Goal: Information Seeking & Learning: Learn about a topic

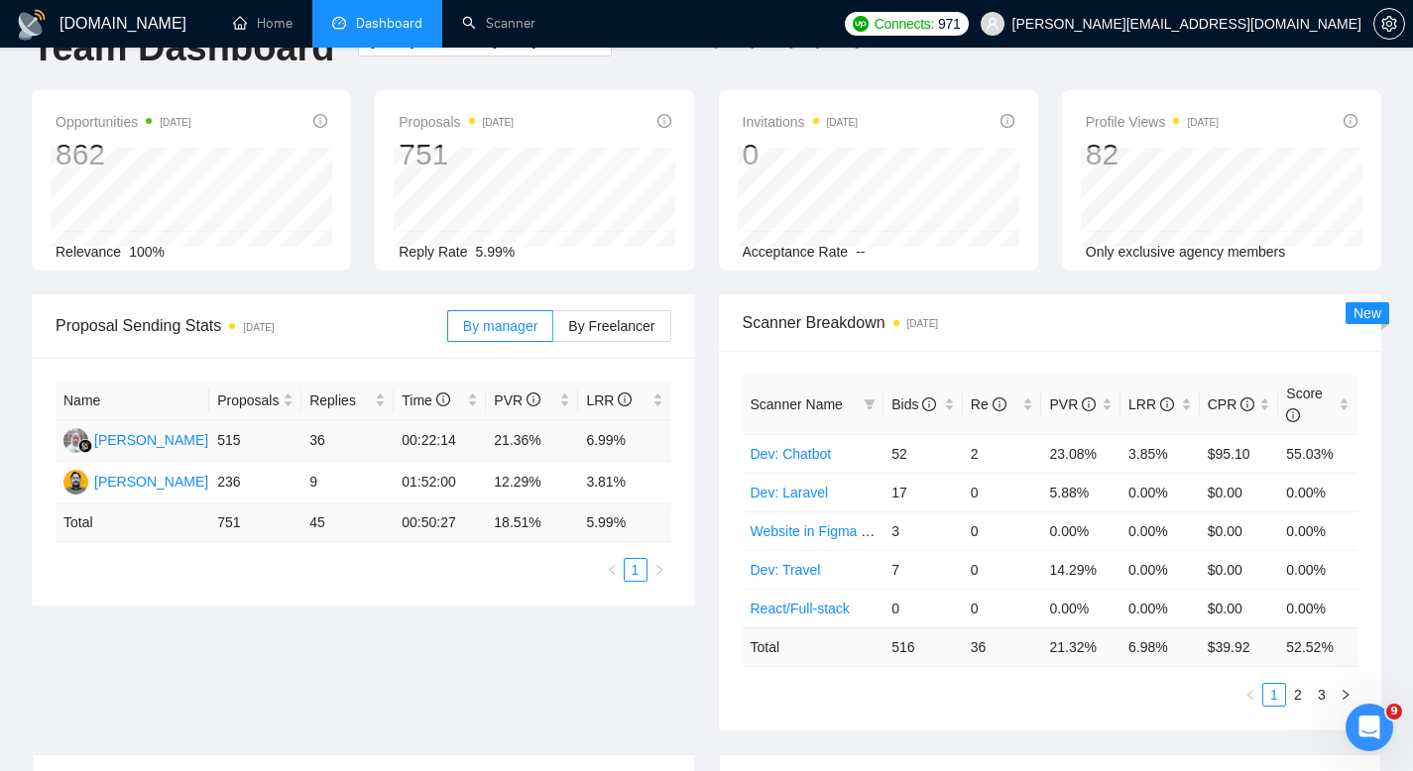
click at [520, 443] on td "21.36%" at bounding box center [532, 441] width 92 height 42
drag, startPoint x: 632, startPoint y: 435, endPoint x: 587, endPoint y: 436, distance: 44.6
click at [587, 436] on td "6.99%" at bounding box center [624, 441] width 92 height 42
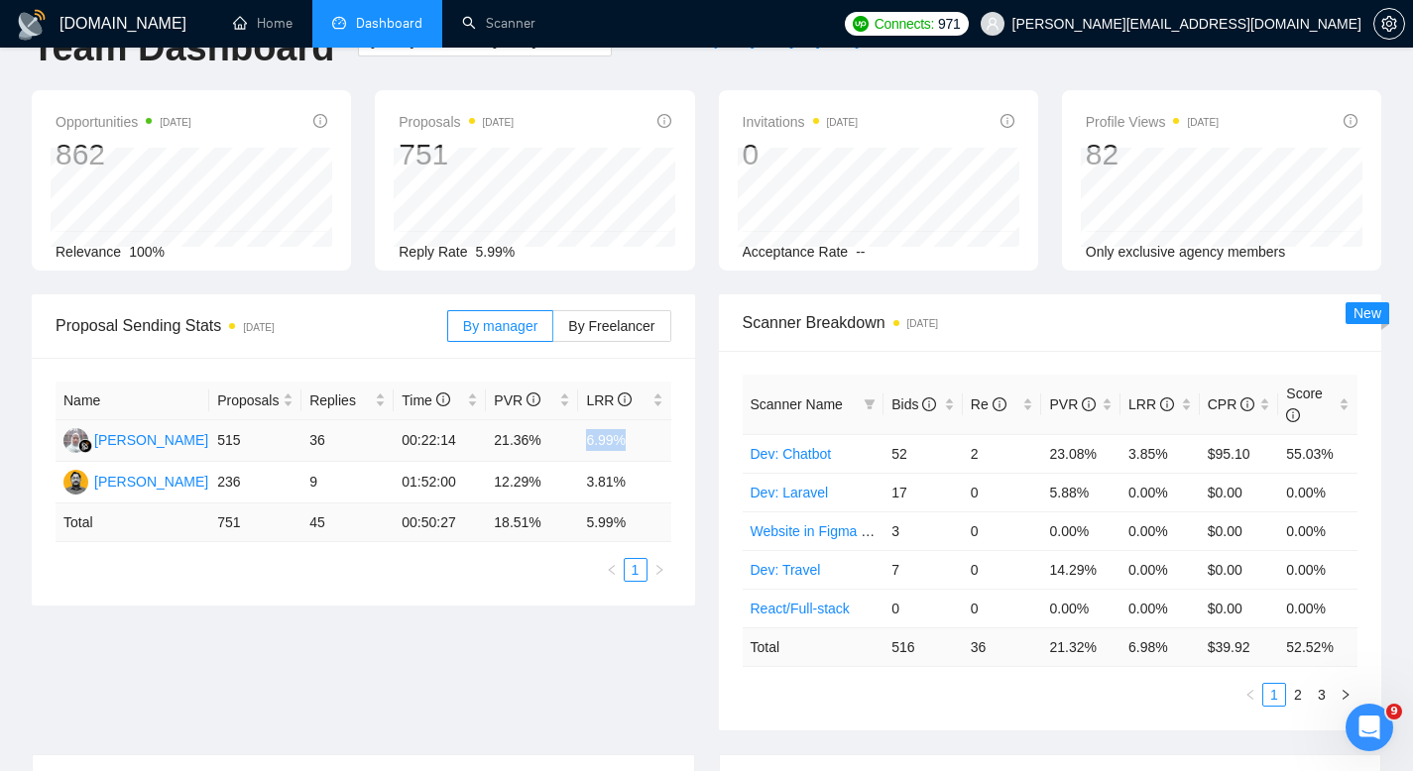
click at [587, 436] on td "6.99%" at bounding box center [624, 441] width 92 height 42
drag, startPoint x: 541, startPoint y: 441, endPoint x: 493, endPoint y: 441, distance: 48.6
click at [493, 441] on td "21.36%" at bounding box center [532, 441] width 92 height 42
drag, startPoint x: 586, startPoint y: 444, endPoint x: 638, endPoint y: 444, distance: 51.6
click at [638, 444] on td "6.99%" at bounding box center [624, 441] width 92 height 42
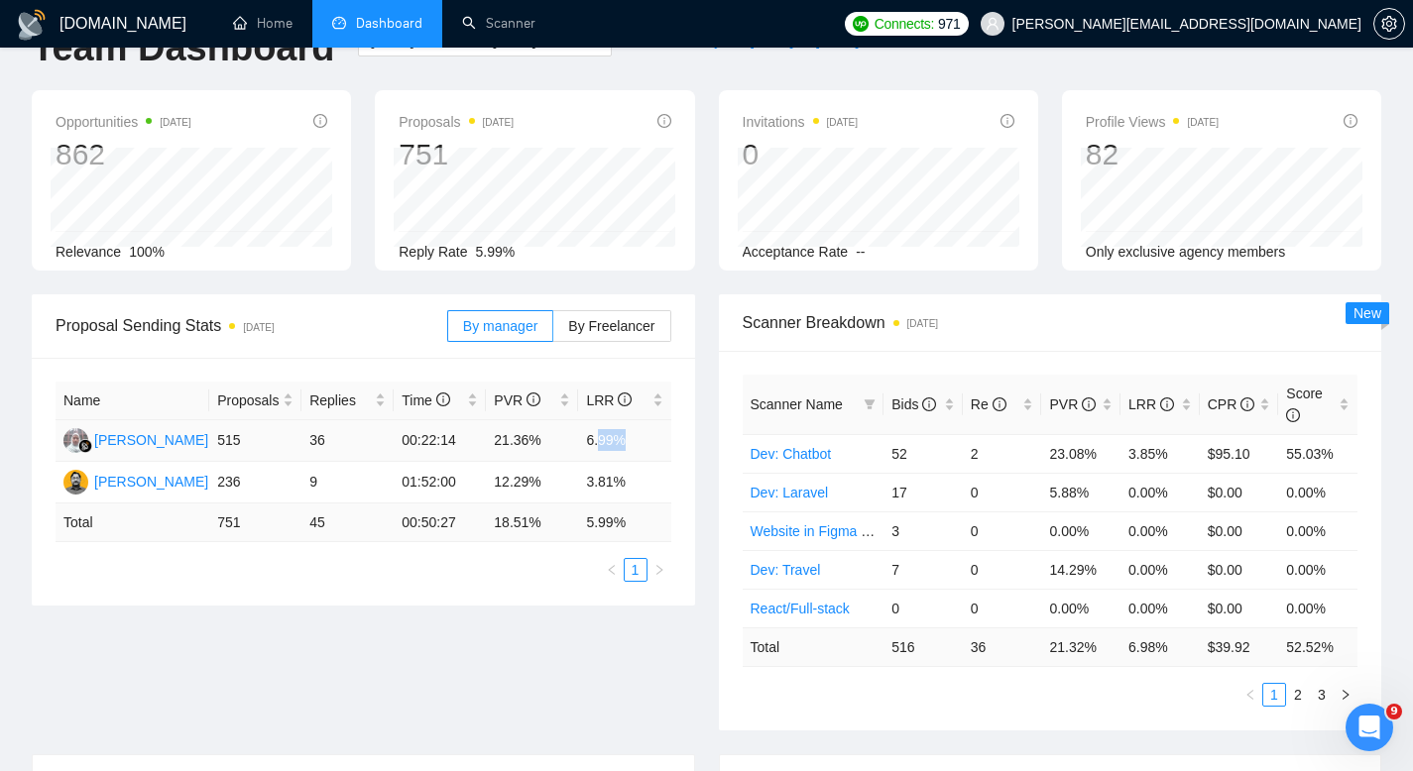
drag, startPoint x: 634, startPoint y: 443, endPoint x: 592, endPoint y: 441, distance: 41.7
click at [595, 441] on td "6.99%" at bounding box center [624, 441] width 92 height 42
click at [523, 445] on td "21.36%" at bounding box center [532, 441] width 92 height 42
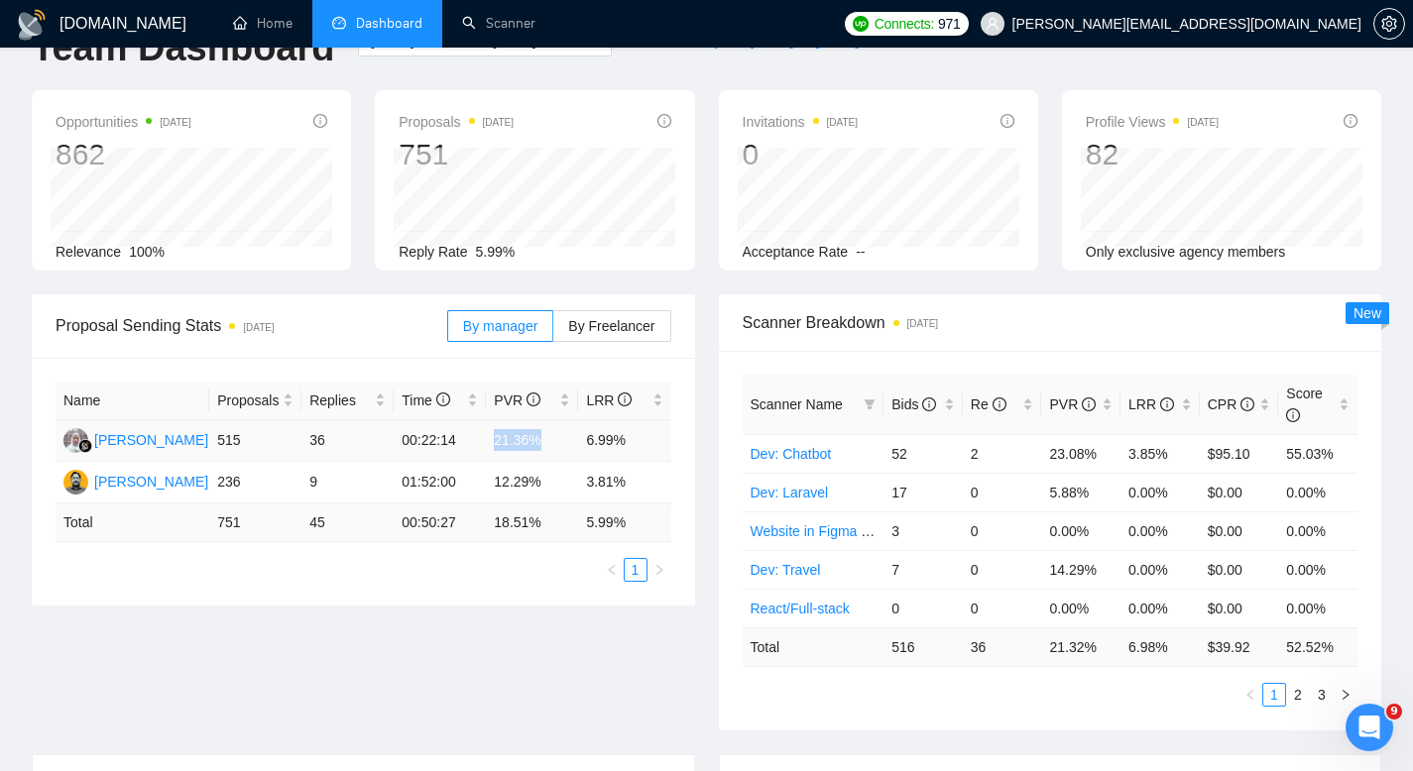
click at [523, 445] on td "21.36%" at bounding box center [532, 441] width 92 height 42
click at [523, 439] on td "21.36%" at bounding box center [532, 441] width 92 height 42
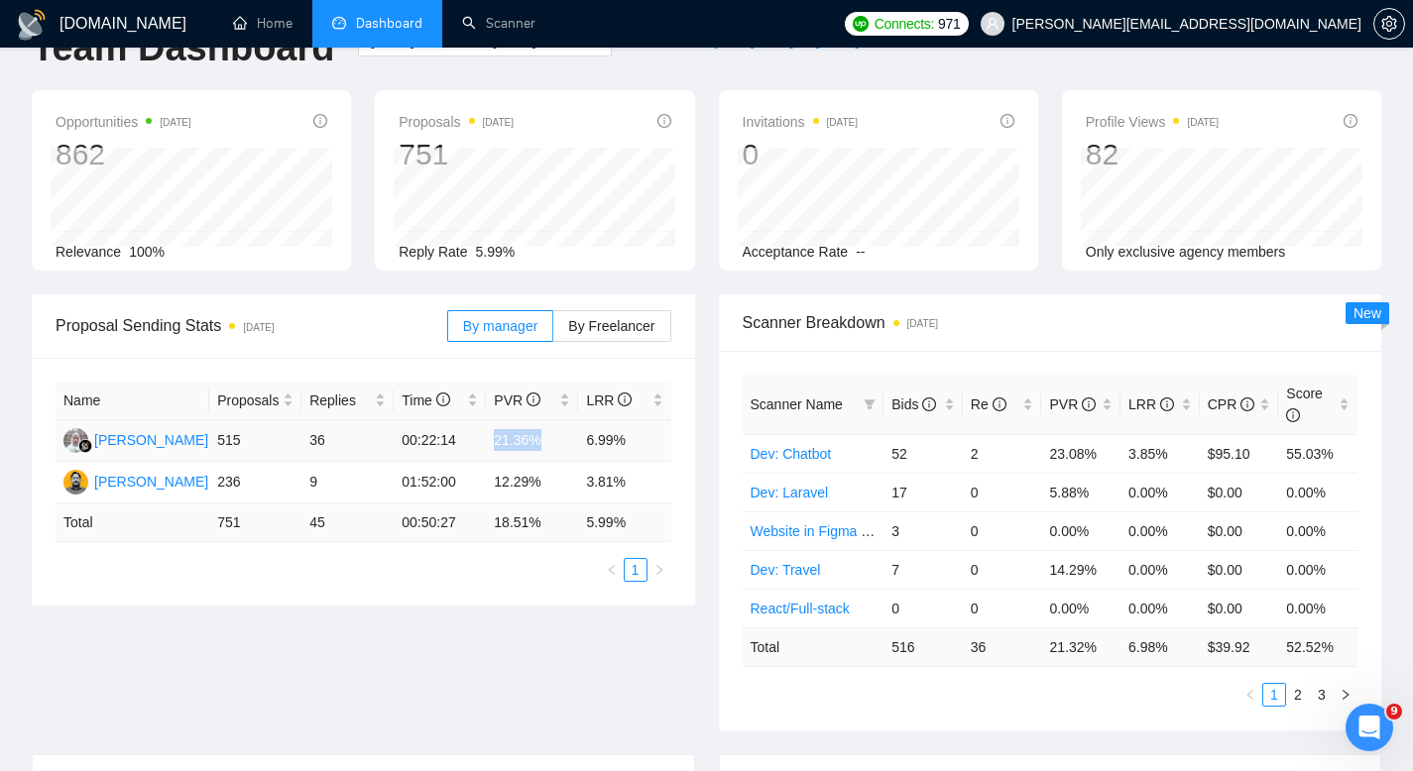
click at [523, 439] on td "21.36%" at bounding box center [532, 441] width 92 height 42
click at [606, 399] on span "LRR" at bounding box center [609, 401] width 46 height 16
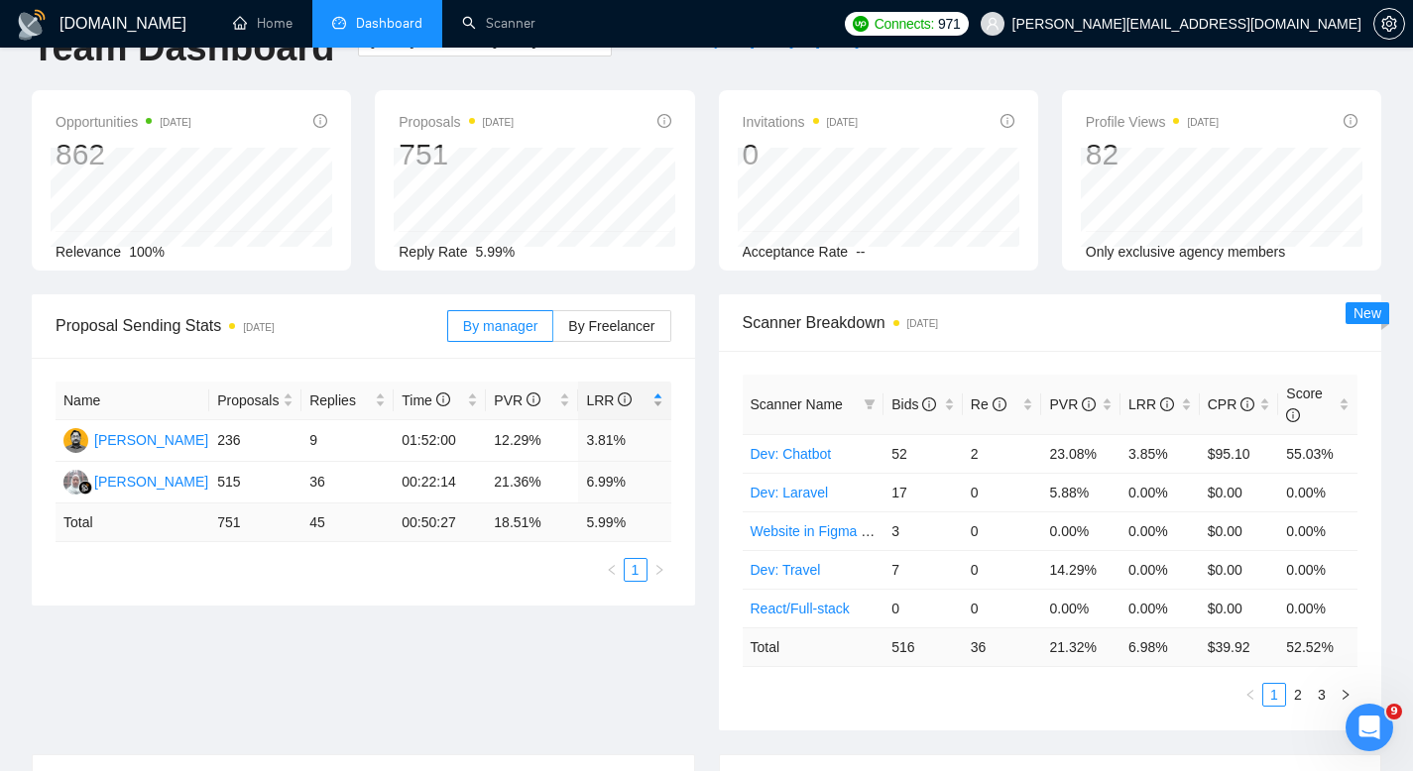
click at [606, 399] on span "LRR" at bounding box center [609, 401] width 46 height 16
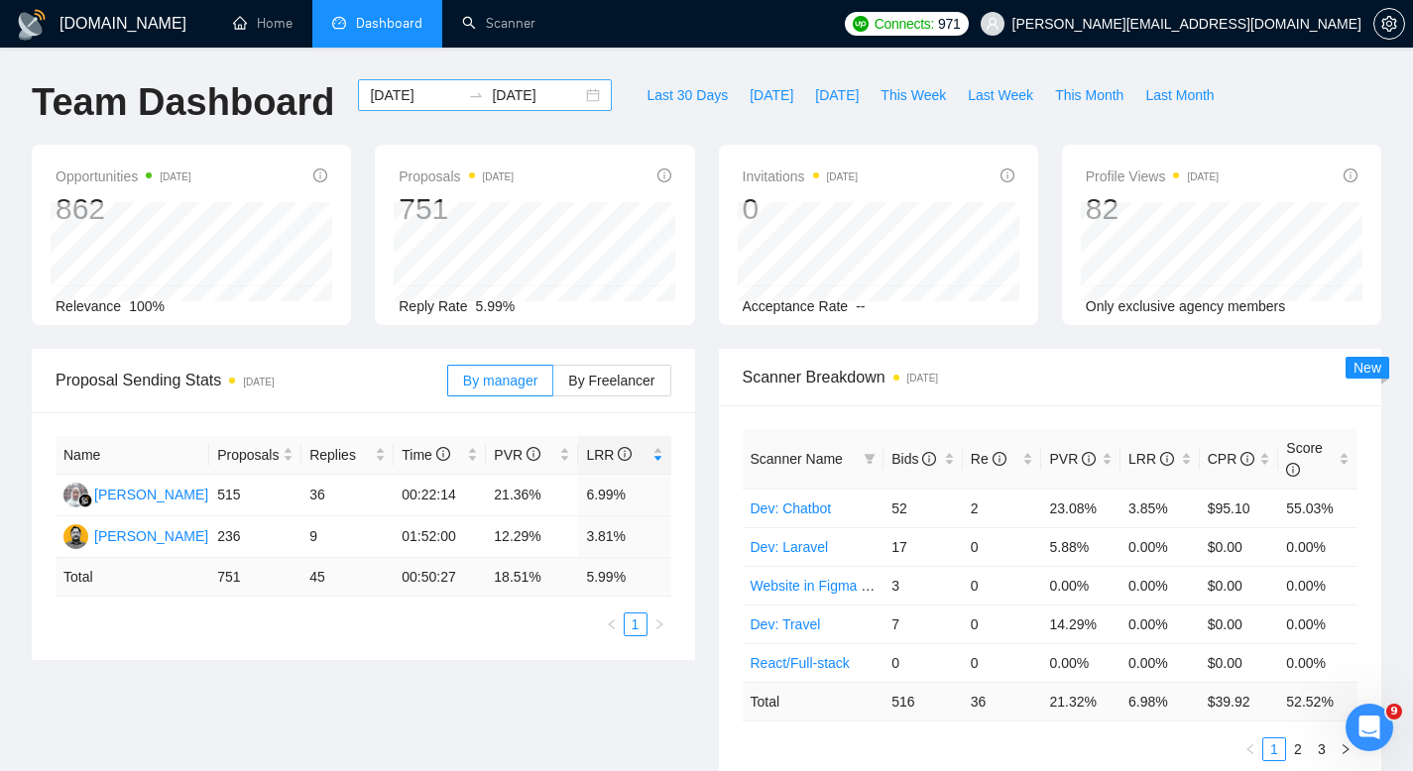
click at [568, 92] on div "2025-08-01 2025-10-07" at bounding box center [485, 95] width 254 height 32
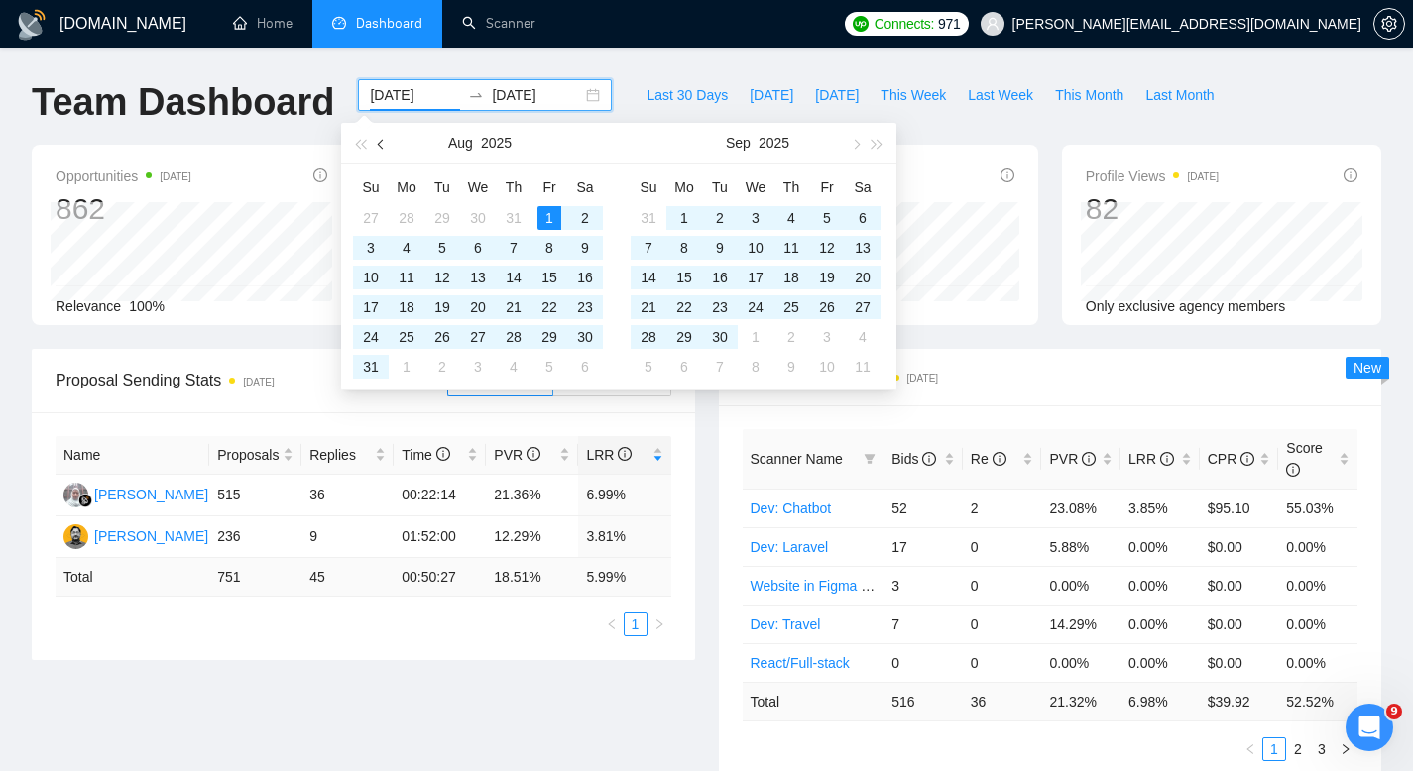
click at [374, 148] on button "button" at bounding box center [382, 143] width 22 height 40
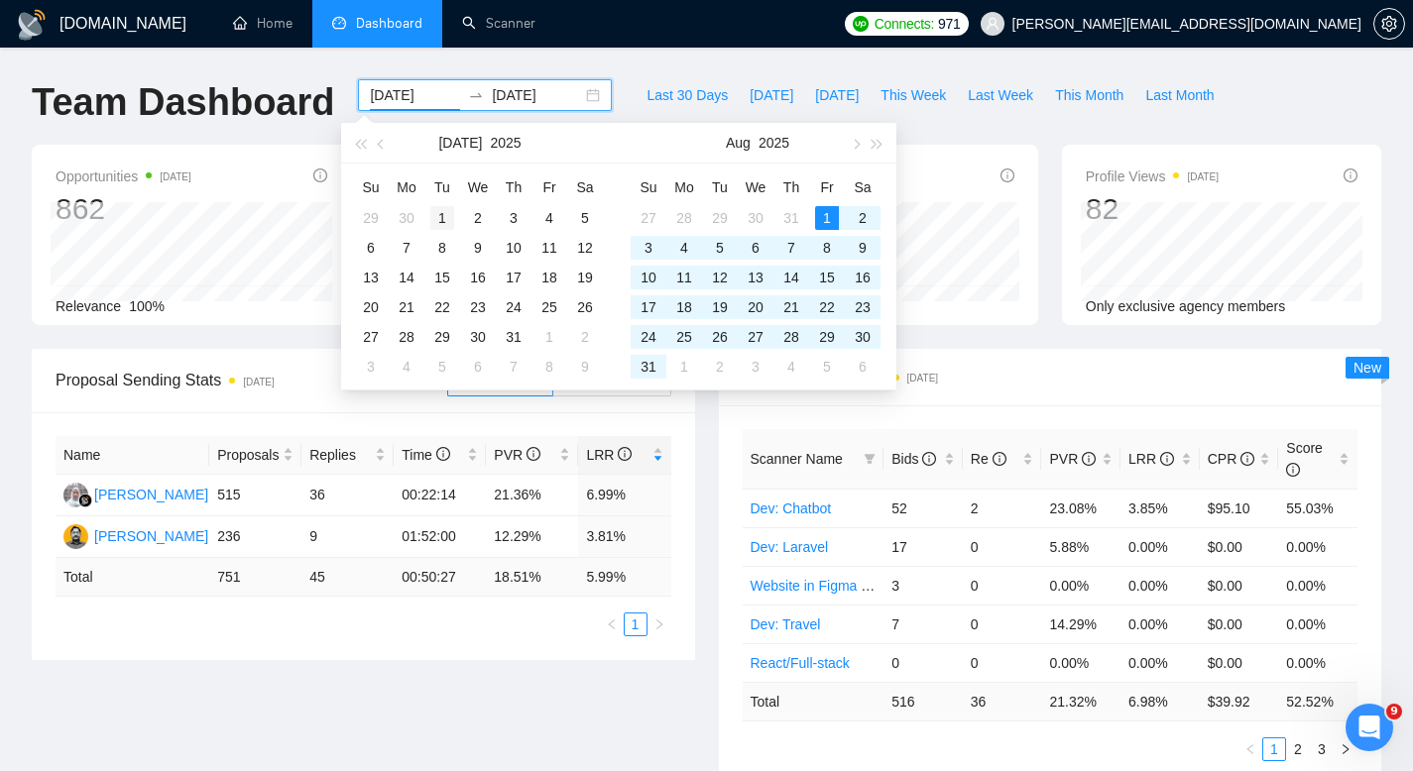
type input "2025-07-01"
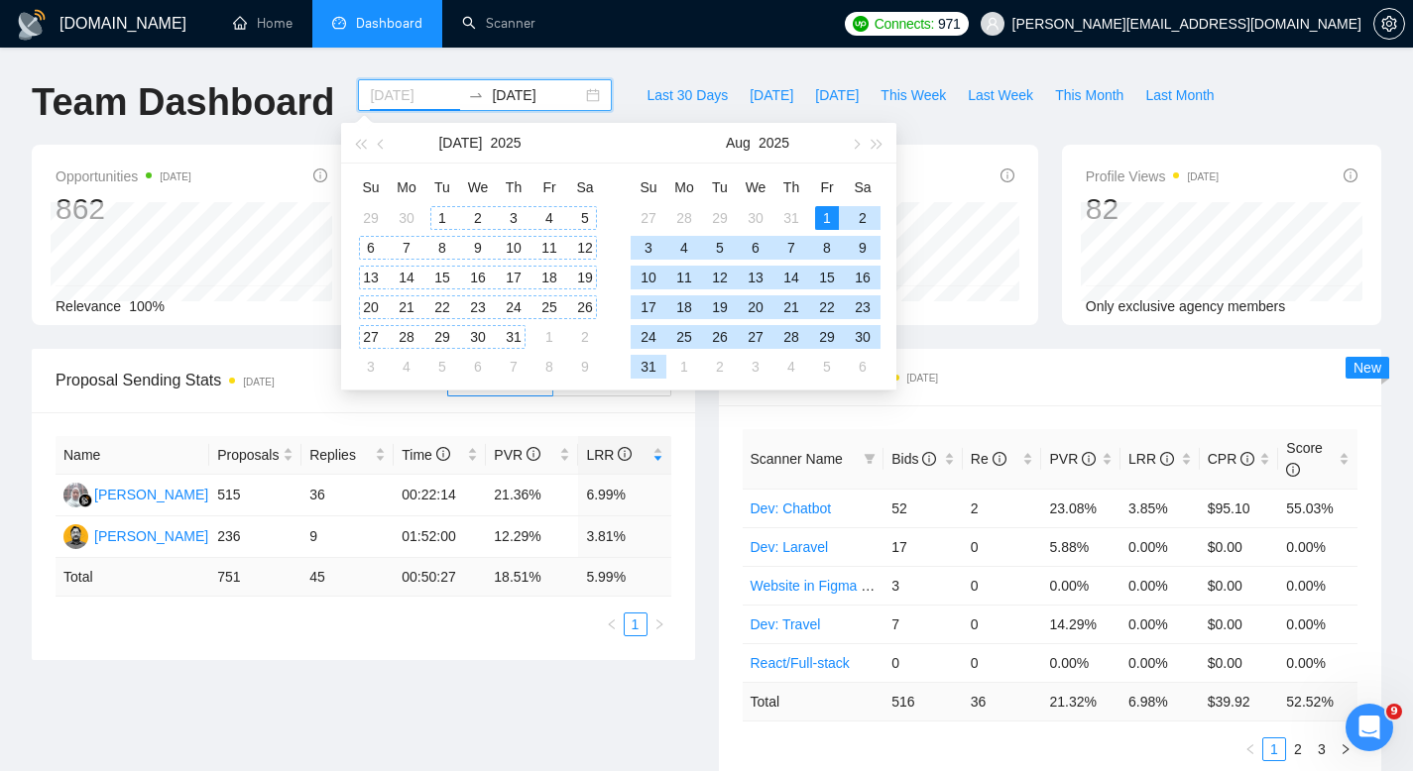
click at [445, 223] on div "1" at bounding box center [442, 218] width 24 height 24
click at [445, 212] on div "1" at bounding box center [442, 218] width 24 height 24
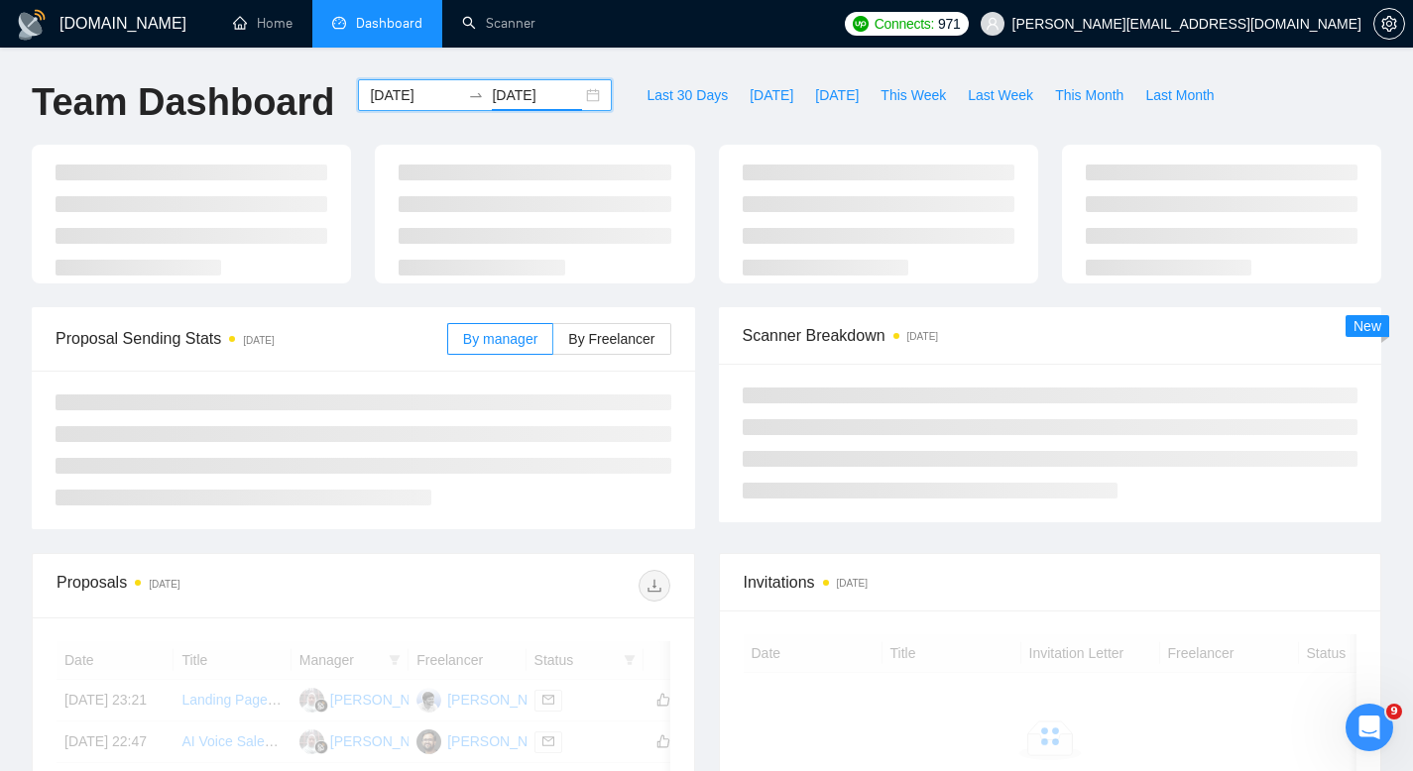
click at [534, 105] on input "2025-09-02" at bounding box center [537, 95] width 90 height 22
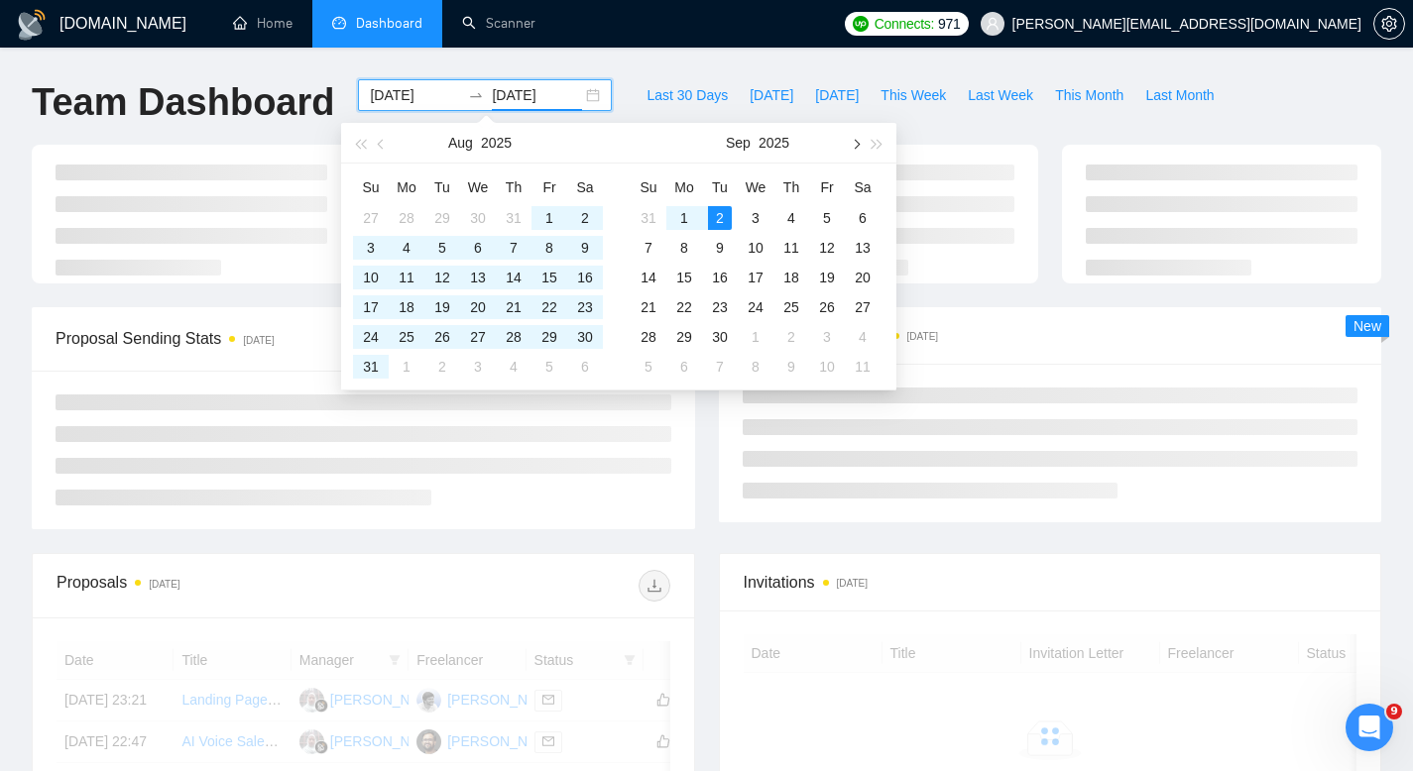
click at [857, 147] on button "button" at bounding box center [855, 143] width 22 height 40
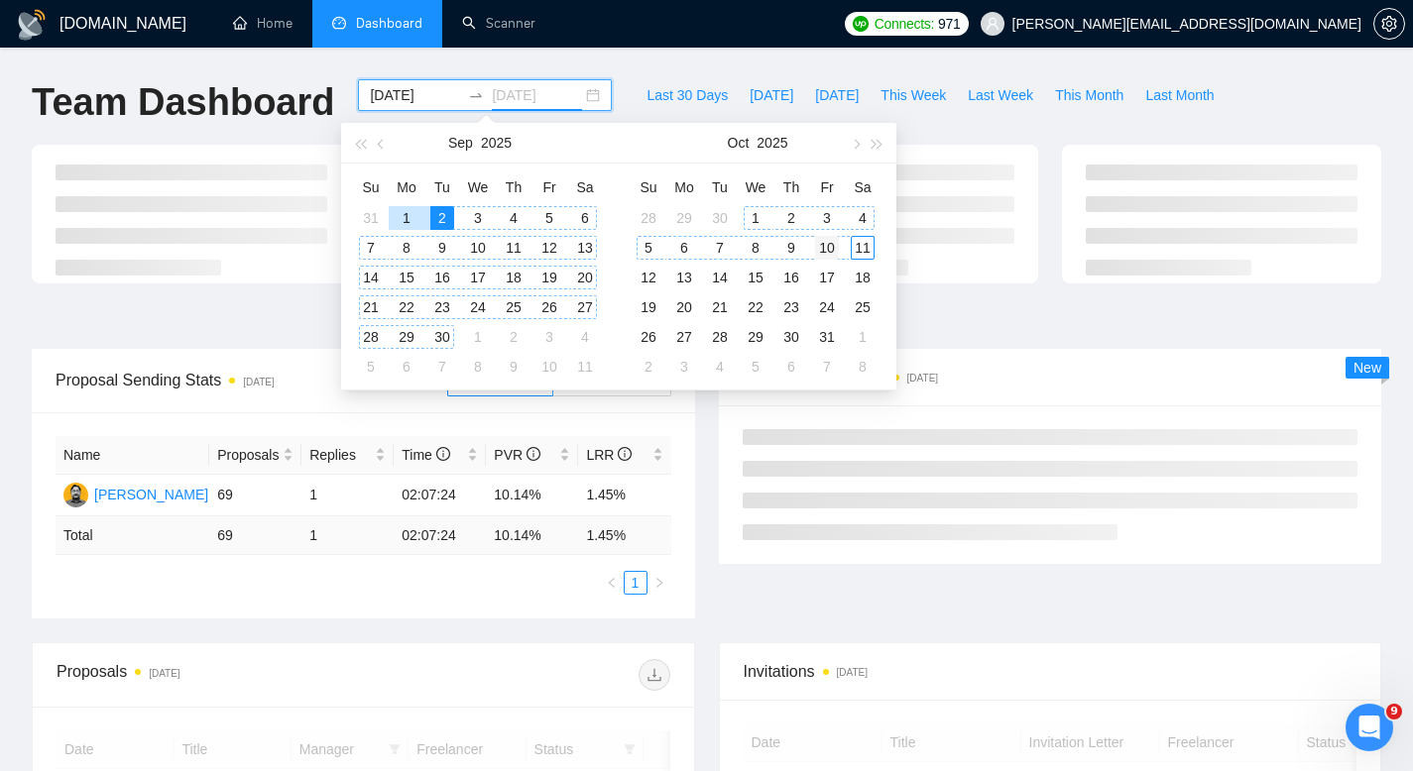
type input "2025-10-10"
click at [833, 249] on div "10" at bounding box center [827, 248] width 24 height 24
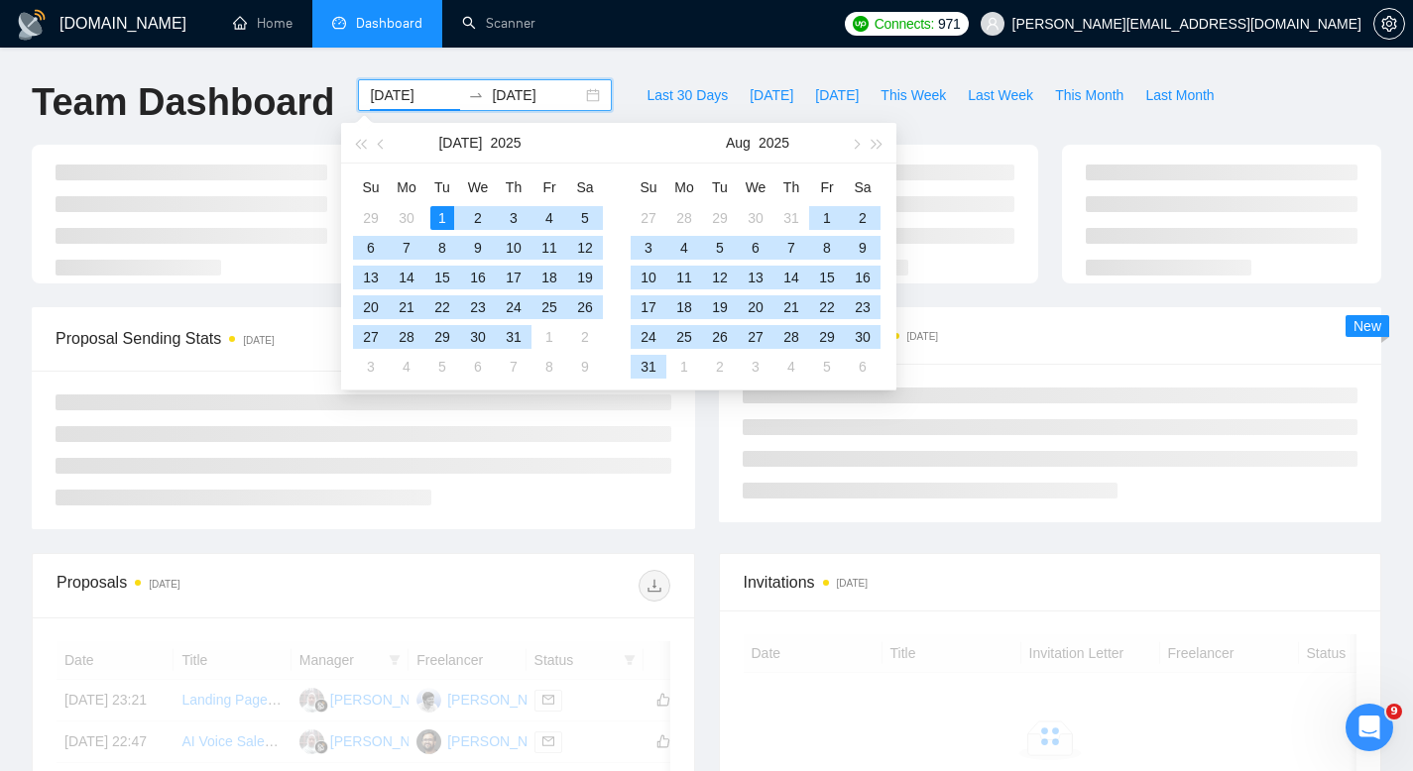
type input "2025-07-01"
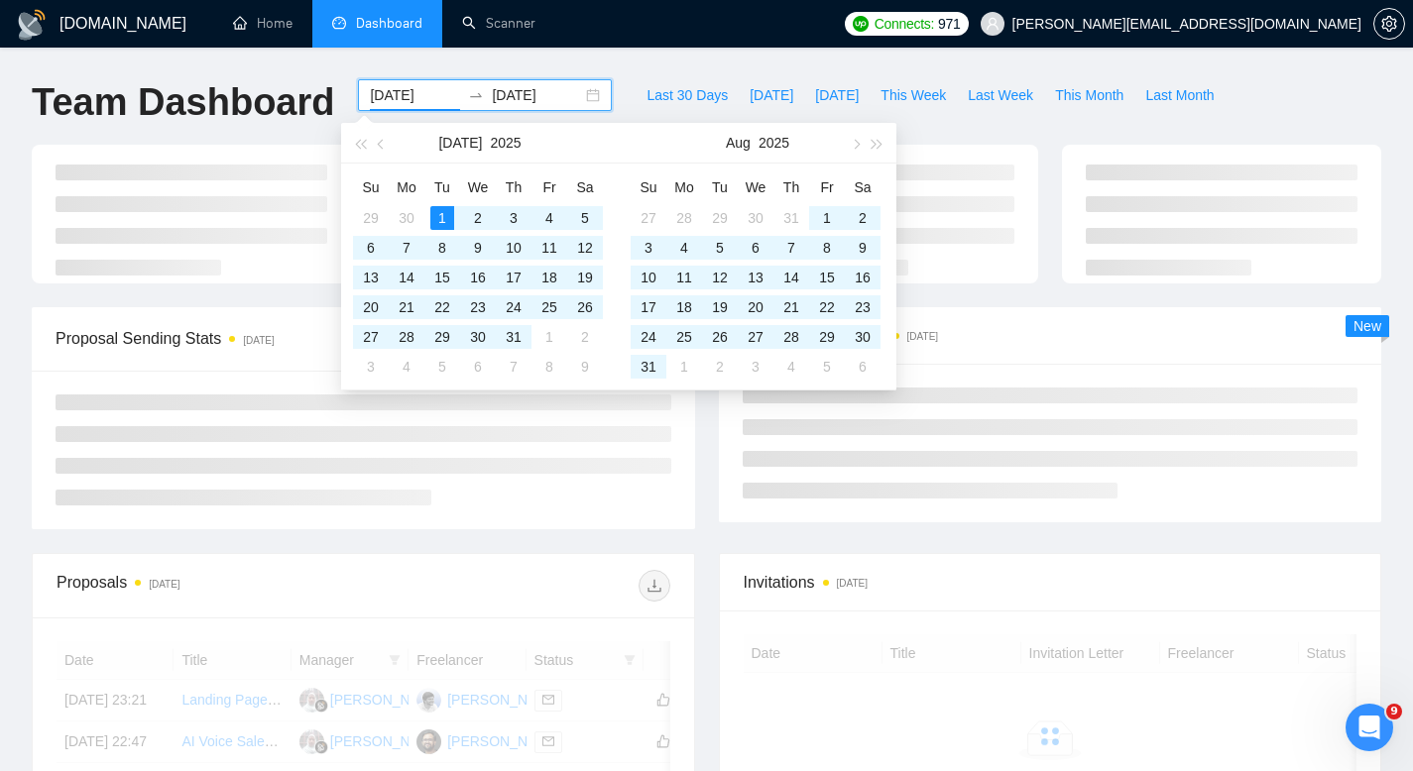
click at [675, 59] on div "GigRadar.io Home Dashboard Scanner Connects: 971 harsha@codebuddy.co Team Dashb…" at bounding box center [706, 669] width 1413 height 1338
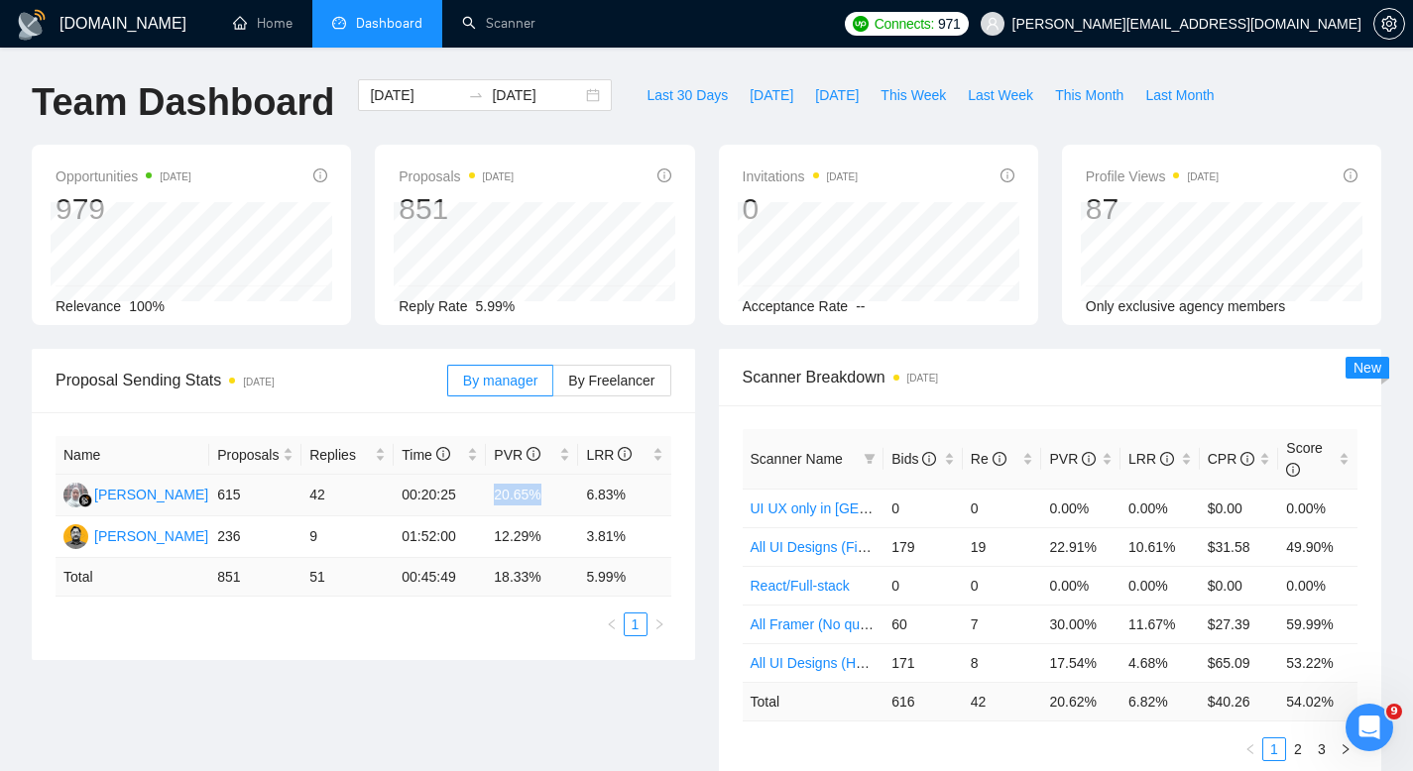
drag, startPoint x: 544, startPoint y: 492, endPoint x: 486, endPoint y: 492, distance: 58.5
click at [486, 492] on td "20.65%" at bounding box center [532, 496] width 92 height 42
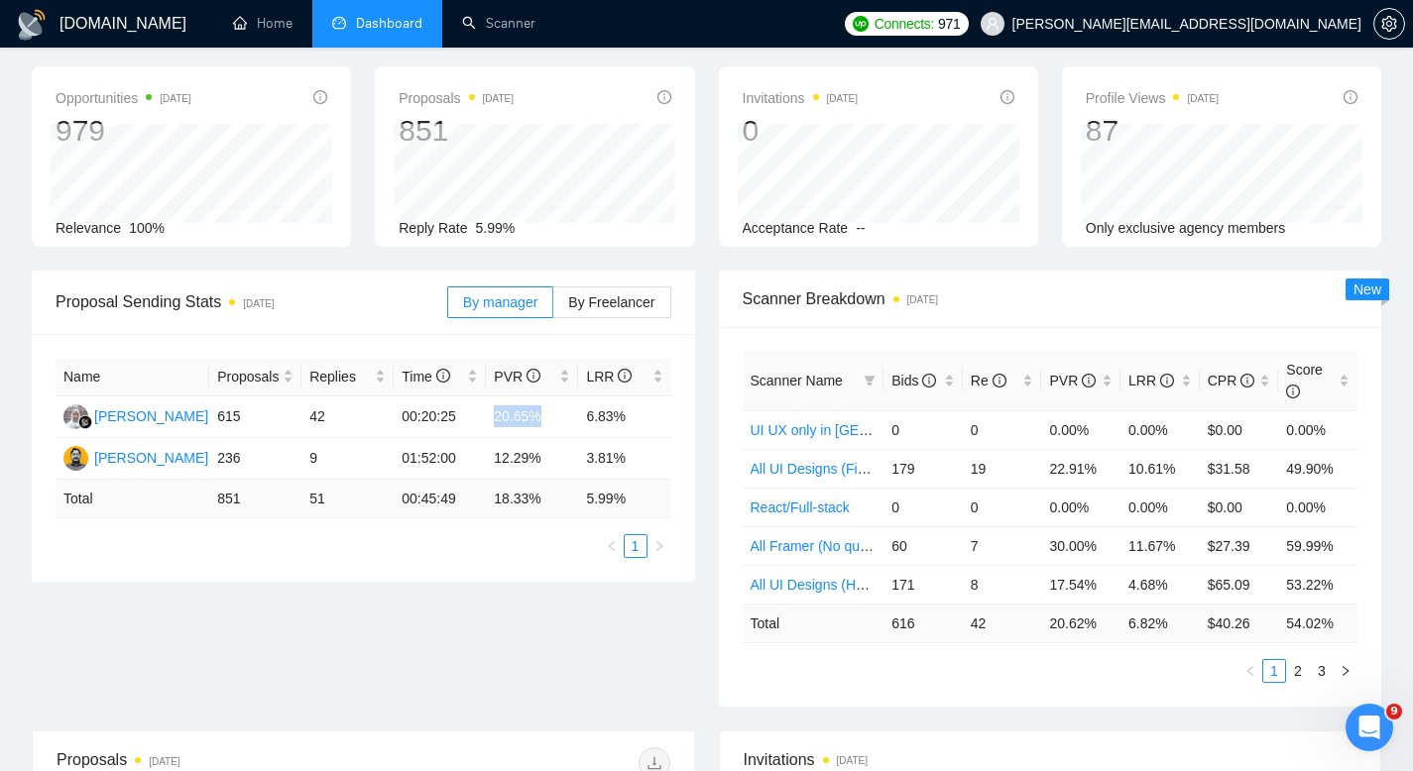
scroll to position [89, 0]
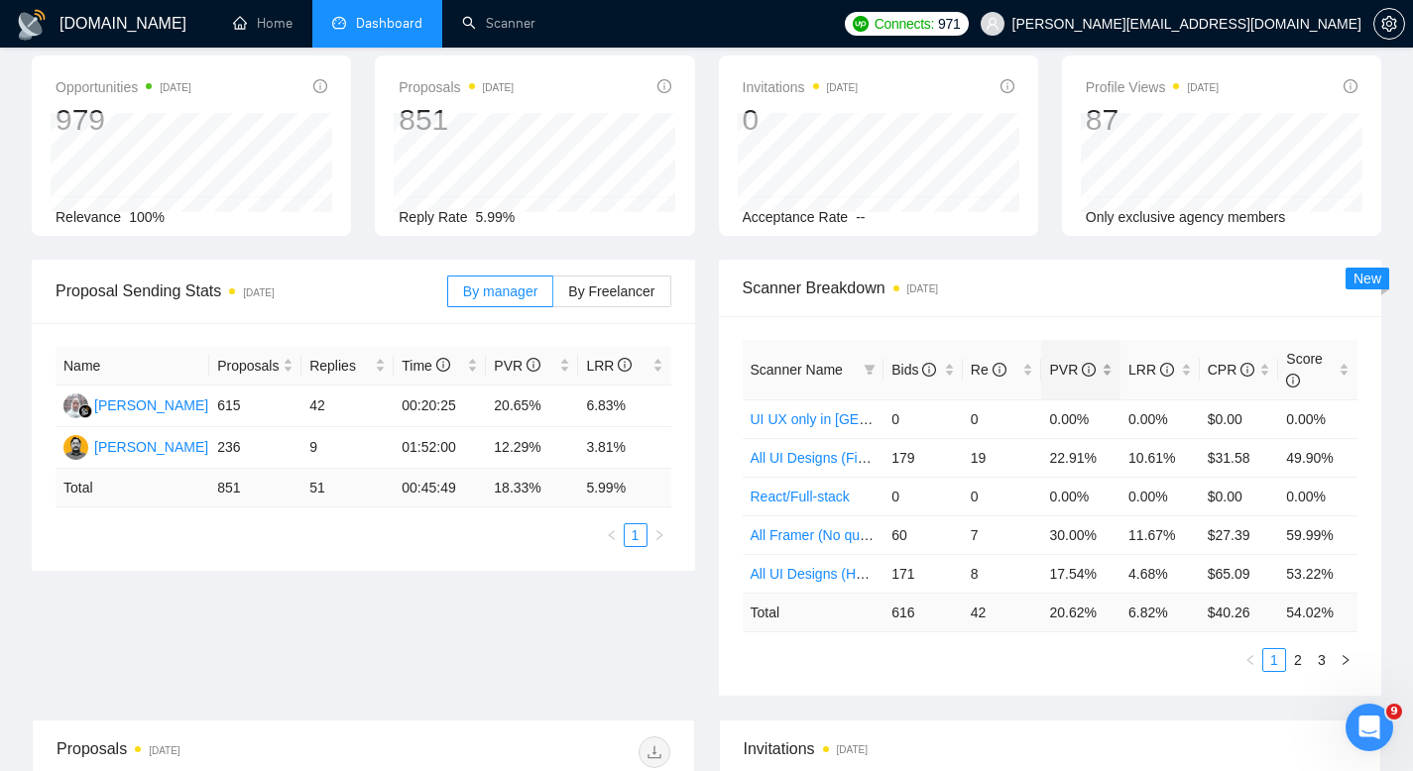
click at [1113, 368] on div "PVR" at bounding box center [1080, 370] width 63 height 22
click at [948, 362] on div "Bids" at bounding box center [922, 370] width 63 height 22
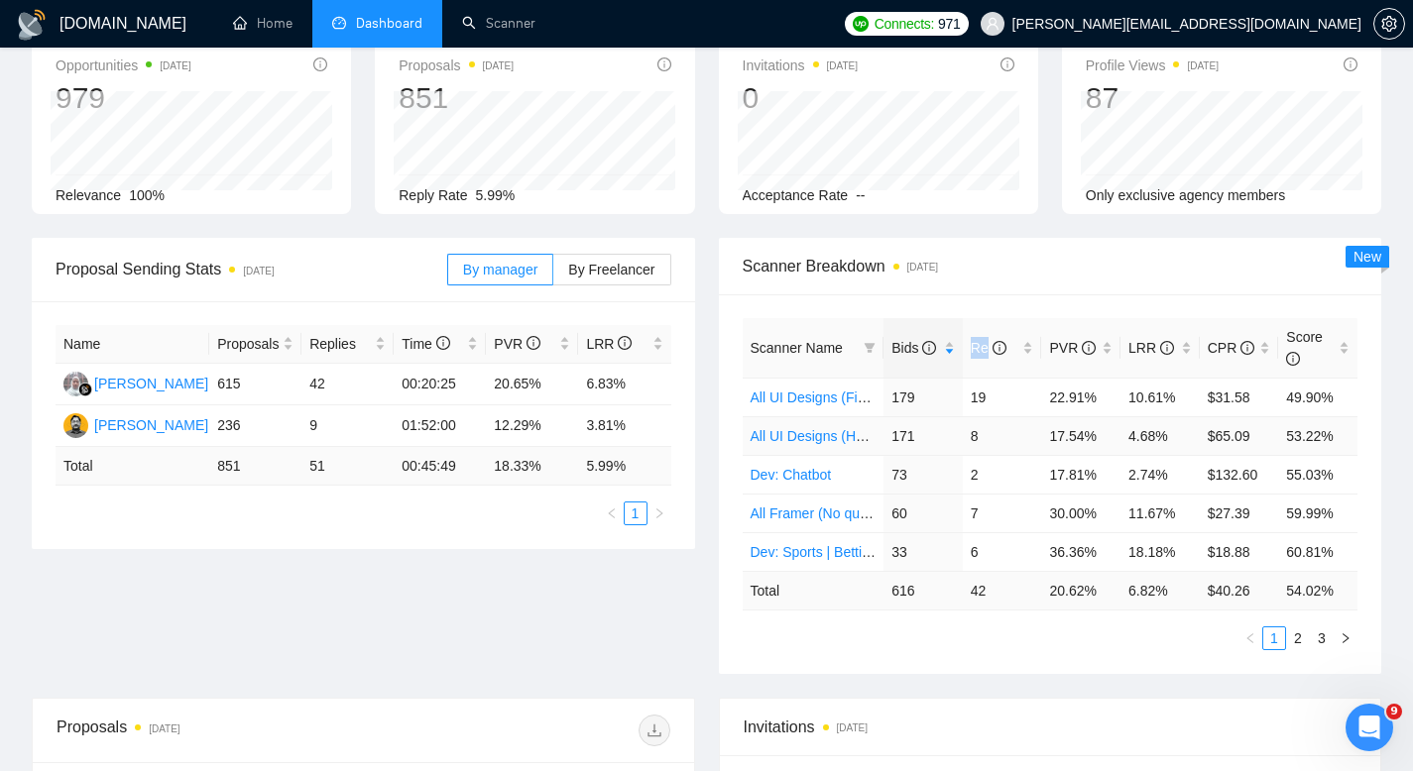
click at [836, 436] on link "All UI Designs (Hourly)" at bounding box center [821, 436] width 141 height 16
drag, startPoint x: 1170, startPoint y: 438, endPoint x: 1131, endPoint y: 438, distance: 38.7
click at [1138, 438] on td "4.68%" at bounding box center [1160, 435] width 79 height 39
drag, startPoint x: 1186, startPoint y: 394, endPoint x: 1123, endPoint y: 391, distance: 63.5
click at [1125, 393] on td "10.61%" at bounding box center [1160, 397] width 79 height 39
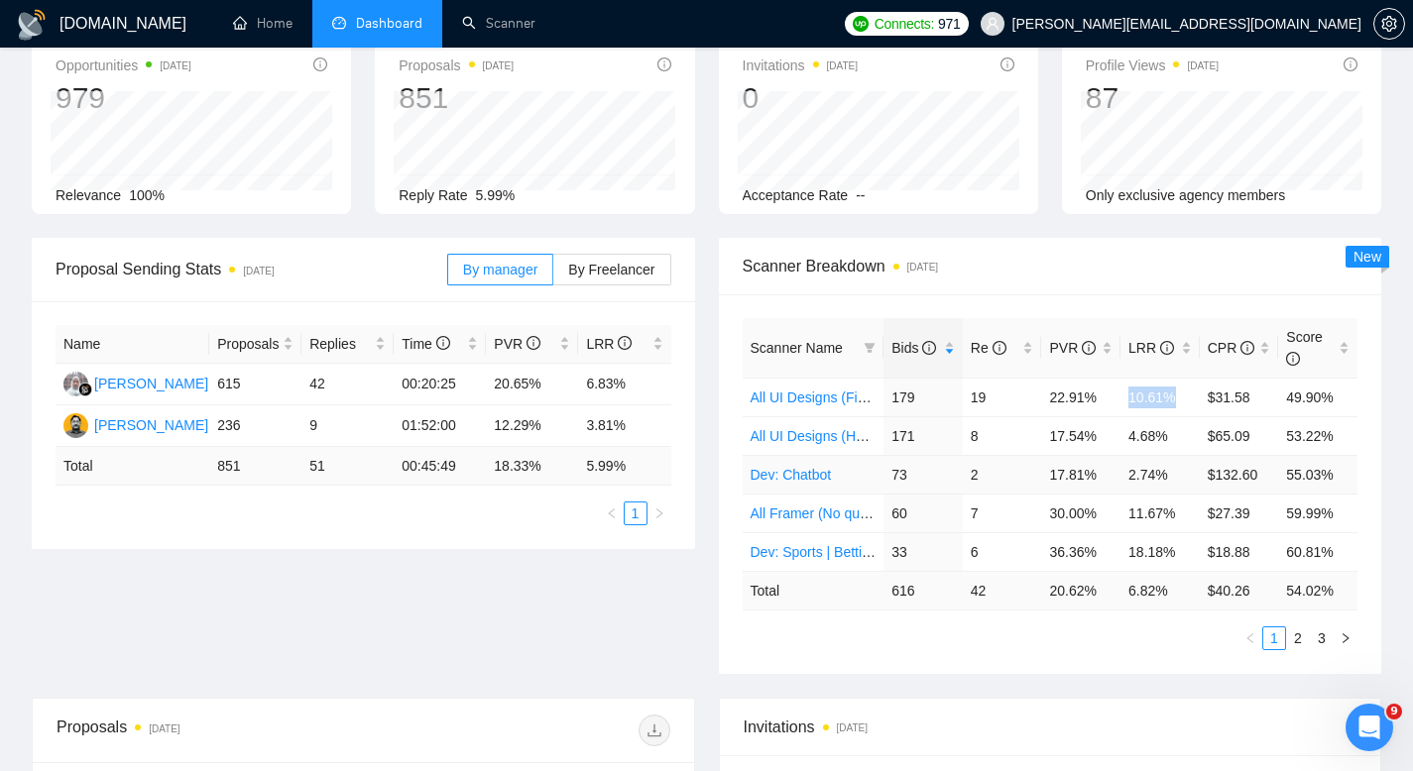
click at [817, 469] on link "Dev: Chatbot" at bounding box center [791, 475] width 81 height 16
drag, startPoint x: 1166, startPoint y: 476, endPoint x: 1108, endPoint y: 475, distance: 58.5
click at [1112, 475] on tr "Dev: Chatbot 73 2 17.81% 2.74% $132.60 55.03%" at bounding box center [1051, 474] width 616 height 39
click at [1387, 490] on div "Scanner Breakdown 2 days ago Scanner Name Bids Re PVR LRR CPR Score All UI Desi…" at bounding box center [1050, 456] width 687 height 436
click at [833, 508] on link "All Framer (No questions)" at bounding box center [830, 514] width 159 height 16
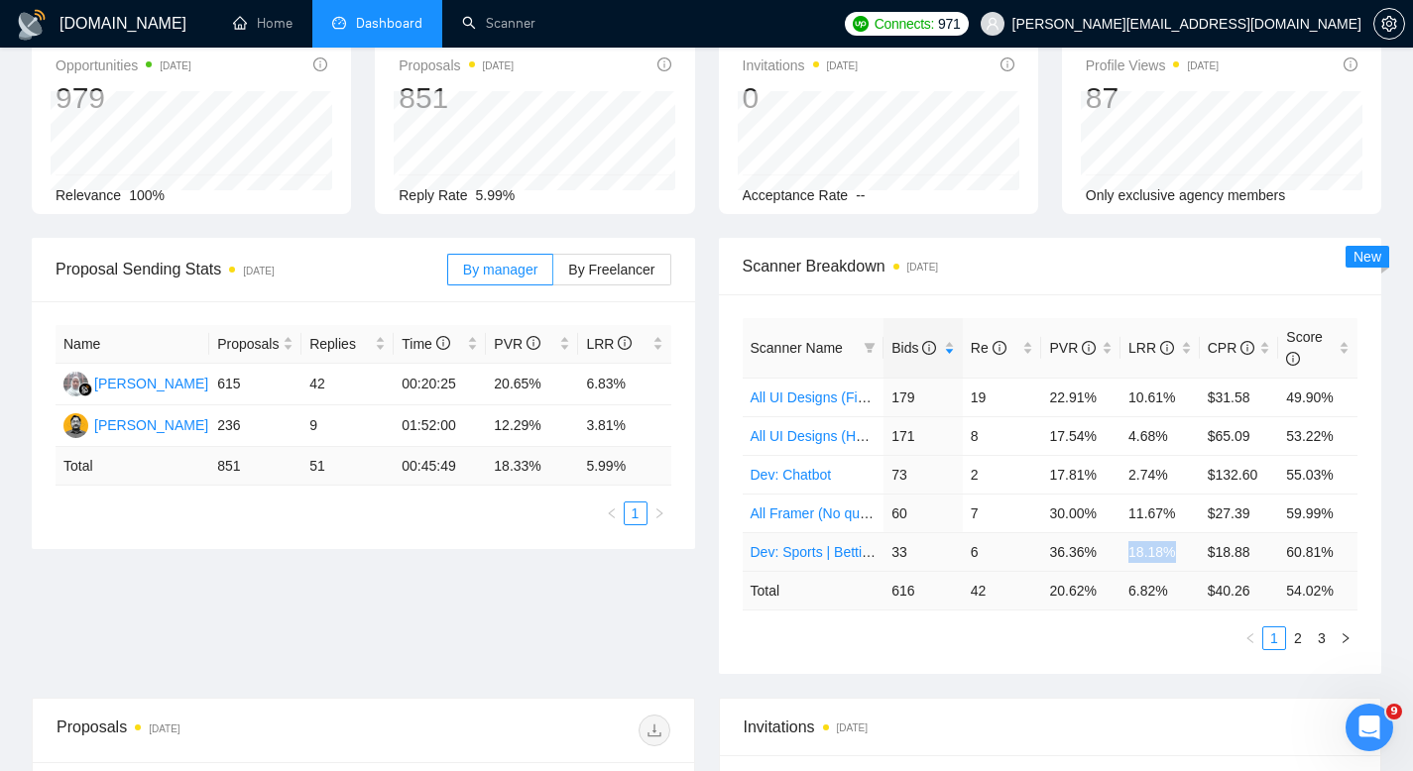
drag, startPoint x: 1183, startPoint y: 548, endPoint x: 1118, endPoint y: 544, distance: 65.6
click at [1118, 544] on tr "Dev: Sports | Betting 33 6 36.36% 18.18% $18.88 60.81%" at bounding box center [1051, 552] width 616 height 39
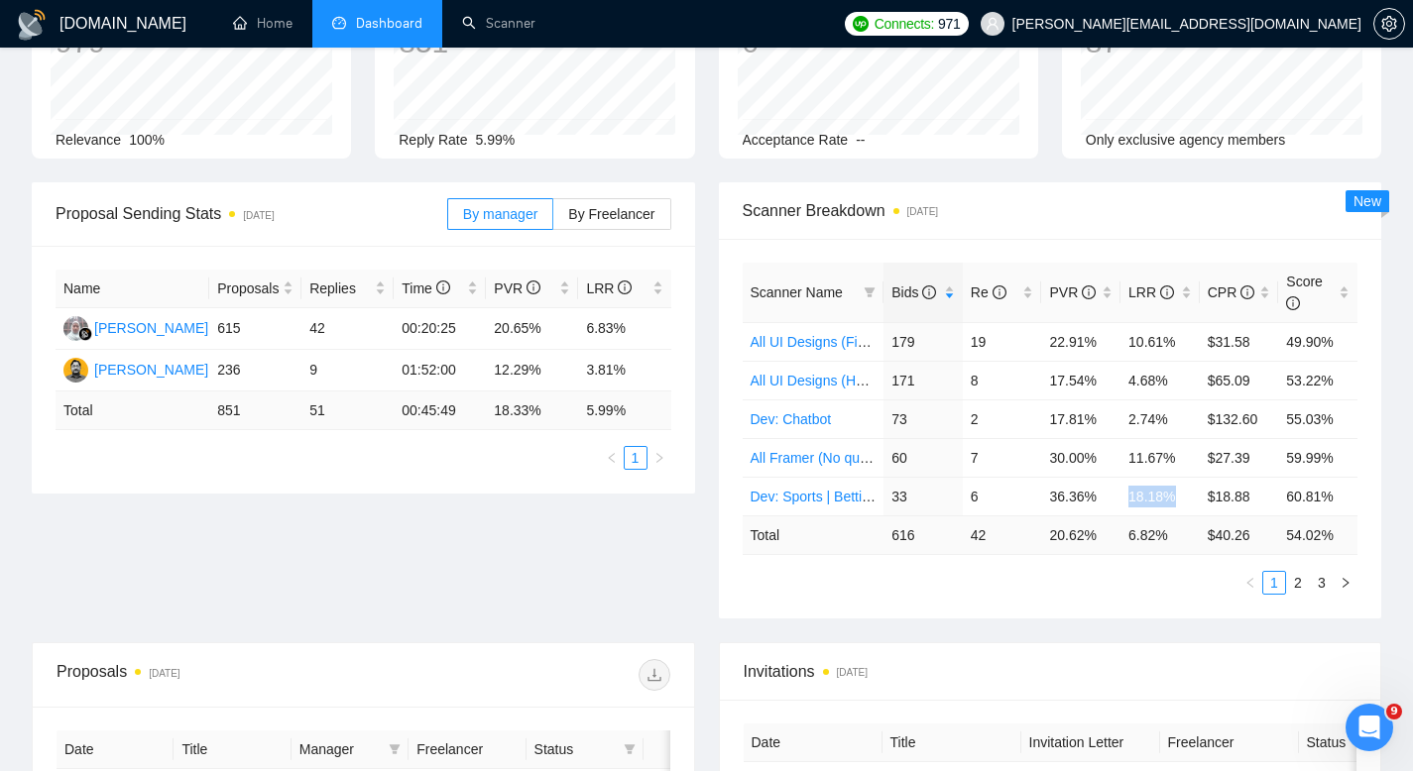
scroll to position [175, 0]
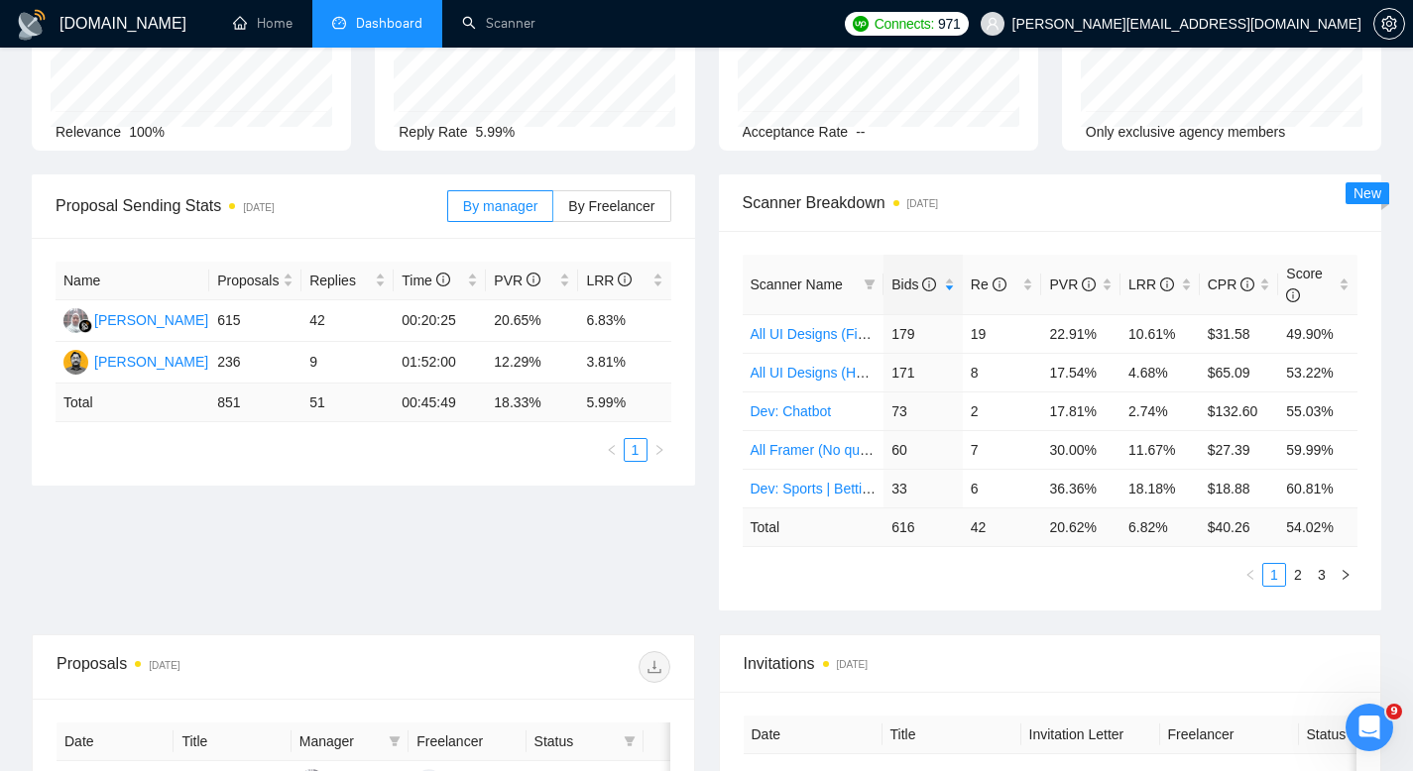
click at [711, 332] on div "Scanner Breakdown 2 days ago Scanner Name Bids Re PVR LRR CPR Score All UI Desi…" at bounding box center [1050, 393] width 687 height 436
